Goal: Task Accomplishment & Management: Use online tool/utility

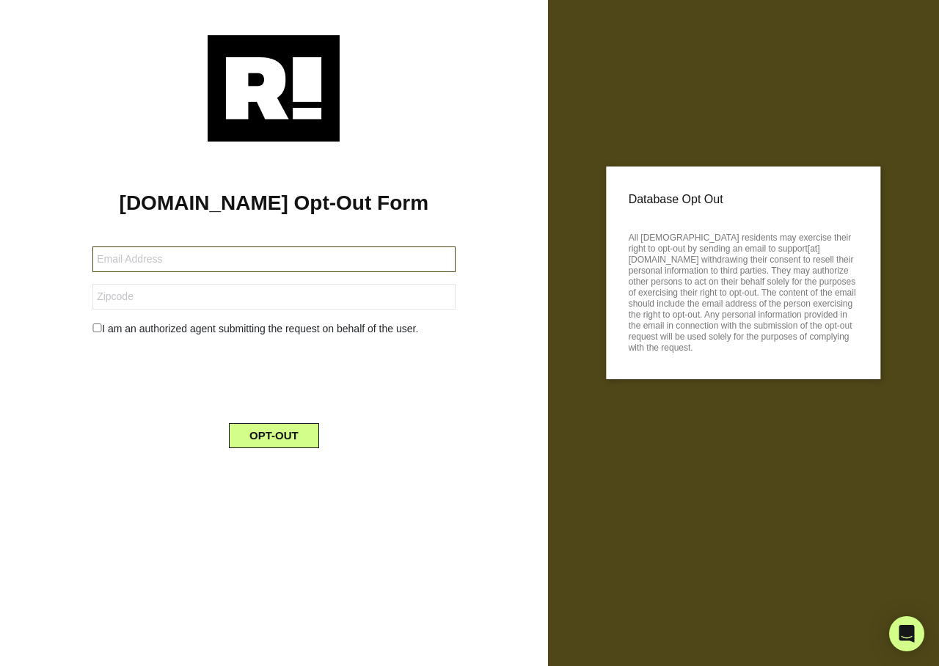
type input "chessy95@gmail.com"
type input "28217"
type input "[EMAIL_ADDRESS][DOMAIN_NAME]"
type input "17225"
